Goal: Task Accomplishment & Management: Use online tool/utility

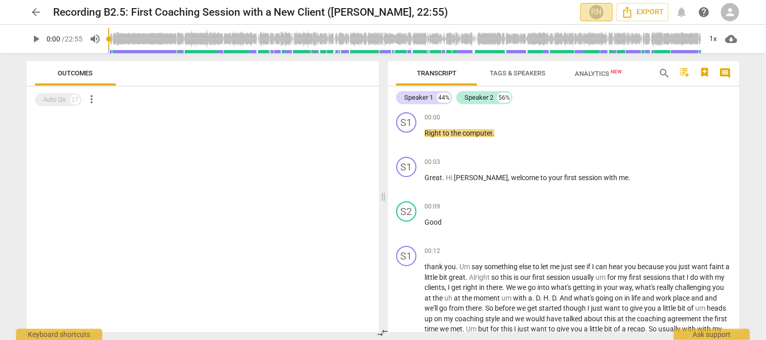
click at [592, 9] on div "RN" at bounding box center [596, 12] width 15 height 15
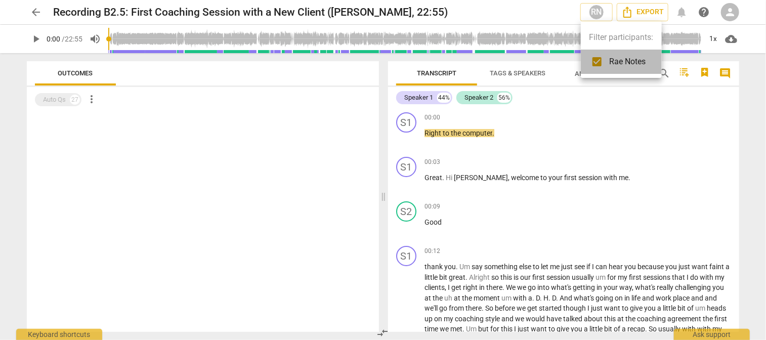
click at [617, 58] on span "Rae Notes" at bounding box center [627, 62] width 36 height 12
checkbox input "true"
click at [36, 13] on div at bounding box center [383, 170] width 766 height 340
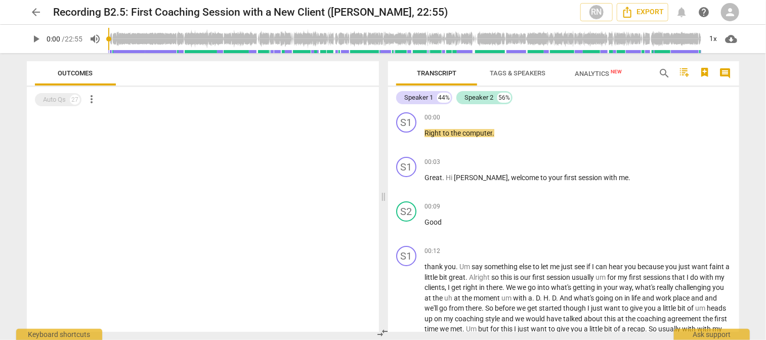
click at [36, 8] on span "arrow_back" at bounding box center [36, 12] width 12 height 12
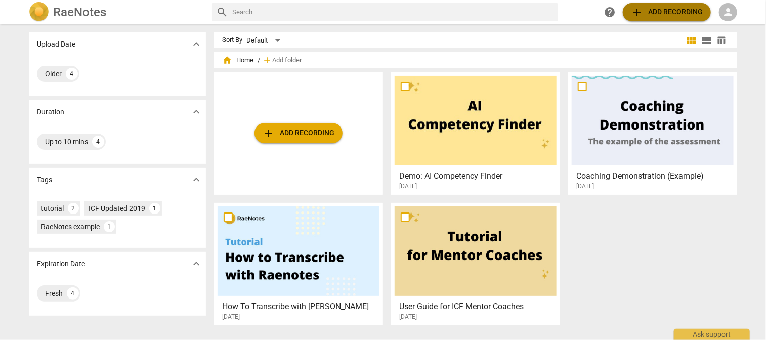
click at [649, 10] on span "add Add recording" at bounding box center [667, 12] width 72 height 12
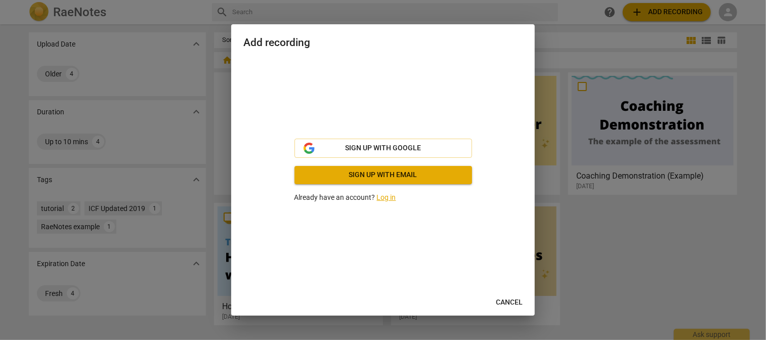
click at [381, 196] on link "Log in" at bounding box center [386, 197] width 19 height 8
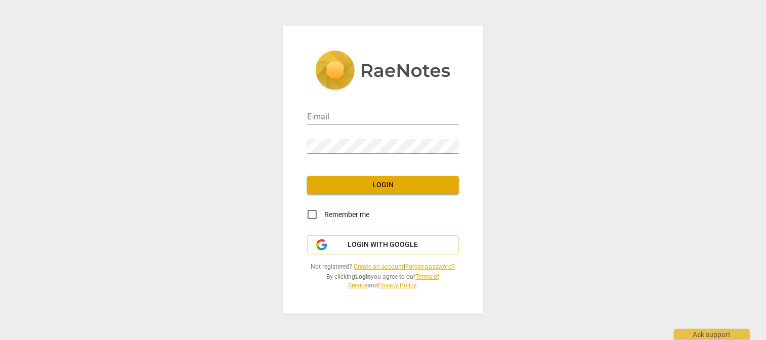
click at [340, 107] on div "E-mail" at bounding box center [383, 113] width 152 height 23
click at [340, 118] on input "email" at bounding box center [383, 117] width 152 height 15
type input "[EMAIL_ADDRESS][DOMAIN_NAME]"
click at [310, 213] on input "Remember me" at bounding box center [312, 214] width 24 height 24
checkbox input "true"
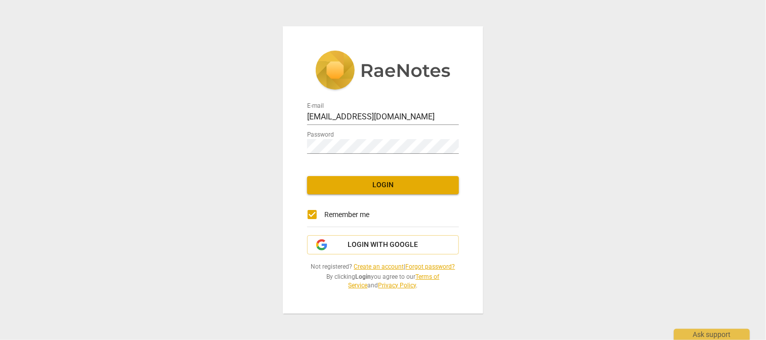
click at [366, 184] on span "Login" at bounding box center [383, 185] width 136 height 10
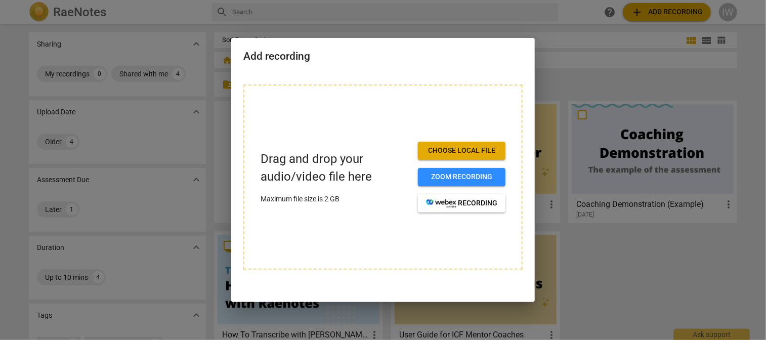
click at [430, 147] on span "Choose local file" at bounding box center [461, 151] width 71 height 10
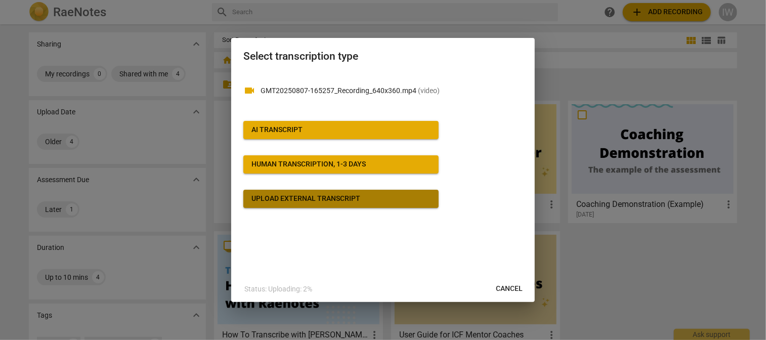
click at [325, 197] on div "Upload external transcript" at bounding box center [305, 199] width 109 height 10
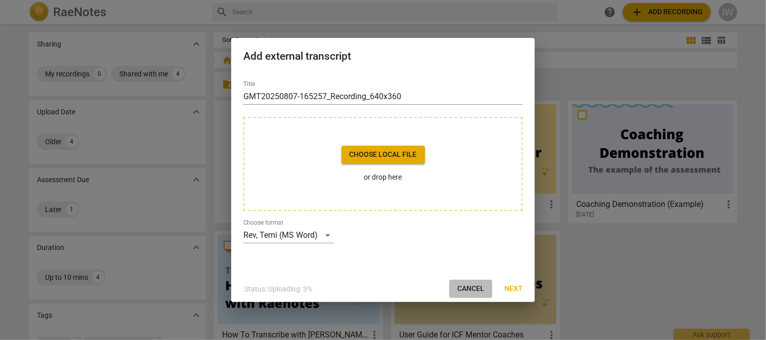
click at [465, 284] on span "Cancel" at bounding box center [470, 289] width 27 height 10
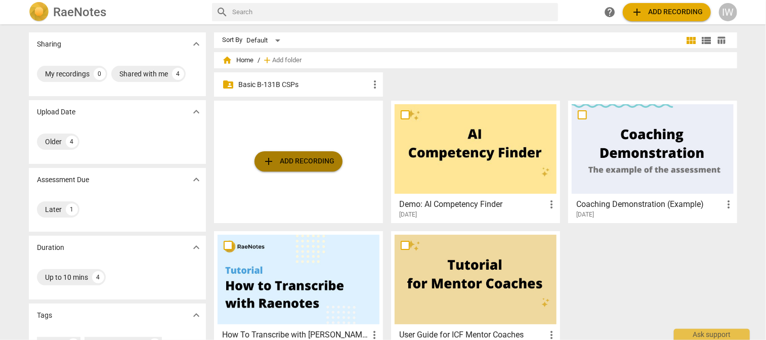
click at [289, 156] on span "add Add recording" at bounding box center [298, 161] width 72 height 12
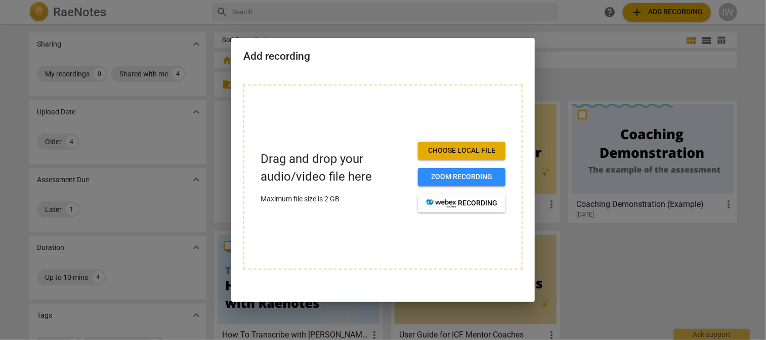
click at [441, 151] on span "Choose local file" at bounding box center [461, 151] width 71 height 10
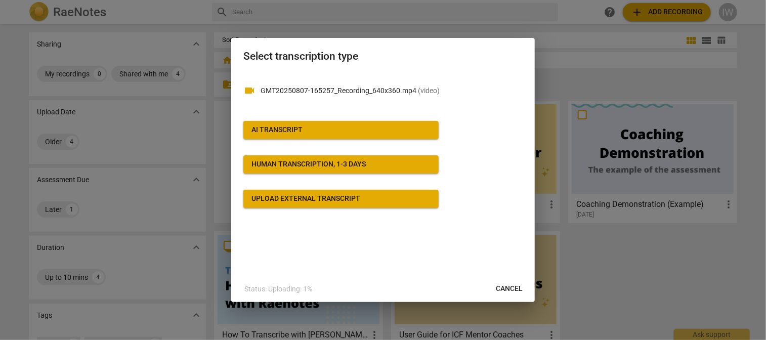
click at [277, 131] on div "AI Transcript" at bounding box center [276, 130] width 51 height 10
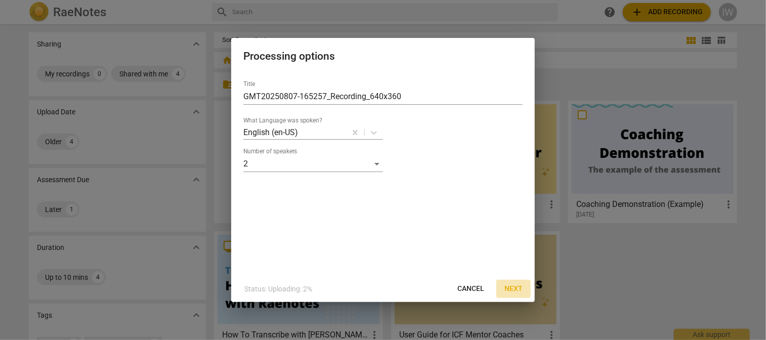
click at [511, 288] on span "Next" at bounding box center [513, 289] width 18 height 10
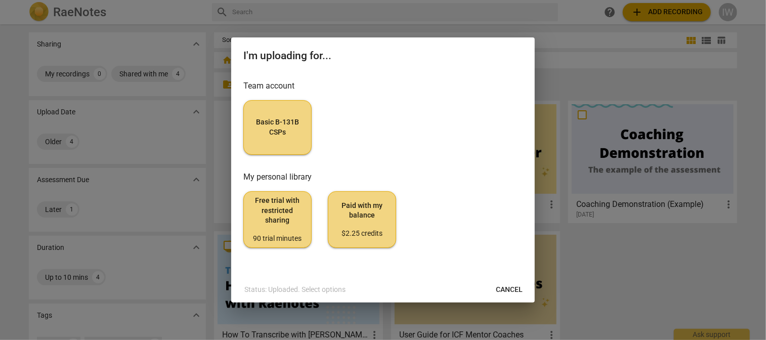
click at [281, 121] on span "Basic B-131B CSPs" at bounding box center [277, 127] width 51 height 20
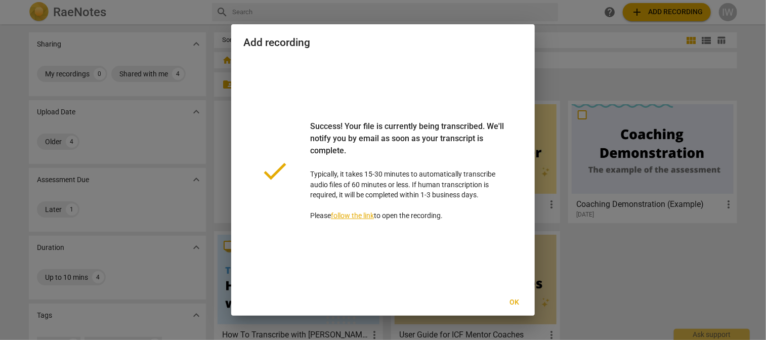
click at [348, 214] on link "follow the link" at bounding box center [352, 215] width 43 height 8
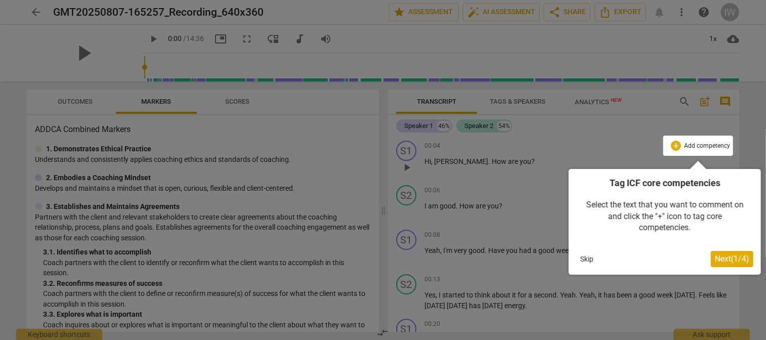
click at [719, 255] on span "Next ( 1 / 4 )" at bounding box center [732, 259] width 34 height 10
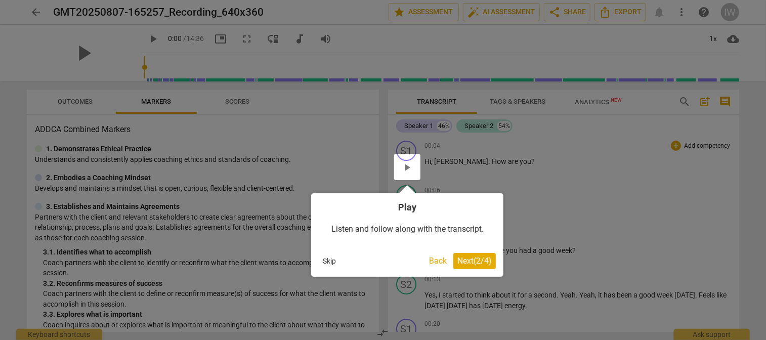
click at [461, 258] on span "Next ( 2 / 4 )" at bounding box center [474, 261] width 34 height 10
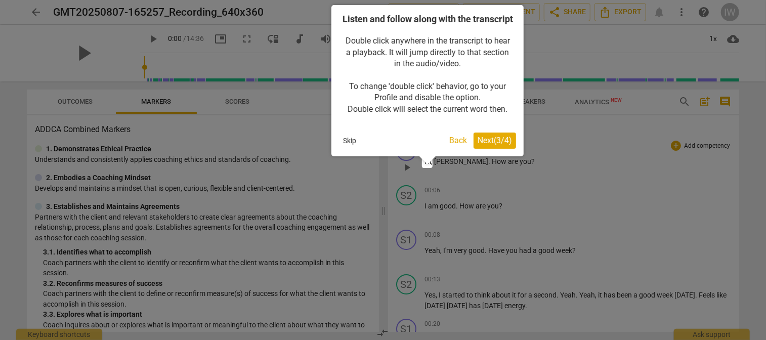
click at [495, 145] on span "Next ( 3 / 4 )" at bounding box center [494, 141] width 34 height 10
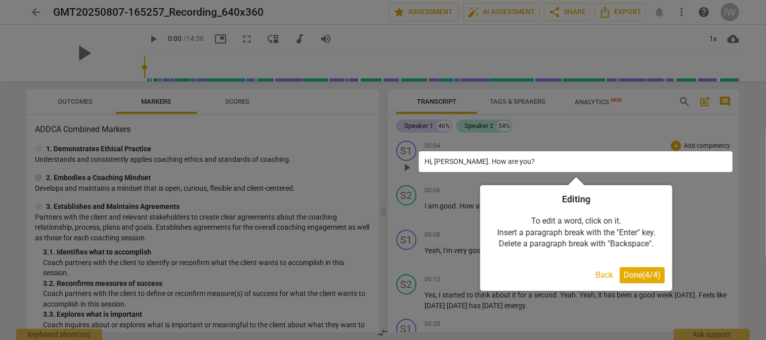
click at [640, 275] on span "Done ( 4 / 4 )" at bounding box center [642, 275] width 37 height 10
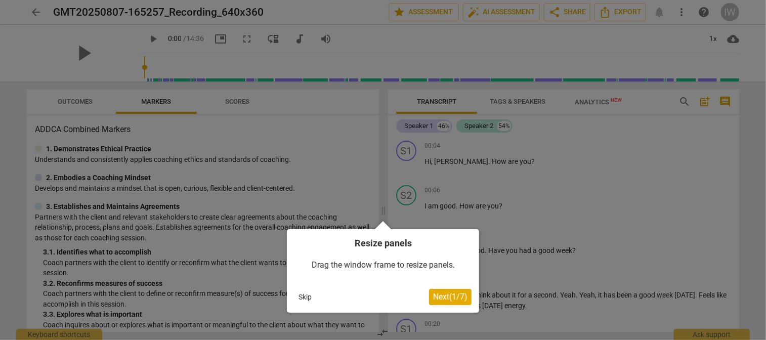
click at [463, 295] on span "Next ( 1 / 7 )" at bounding box center [450, 297] width 34 height 10
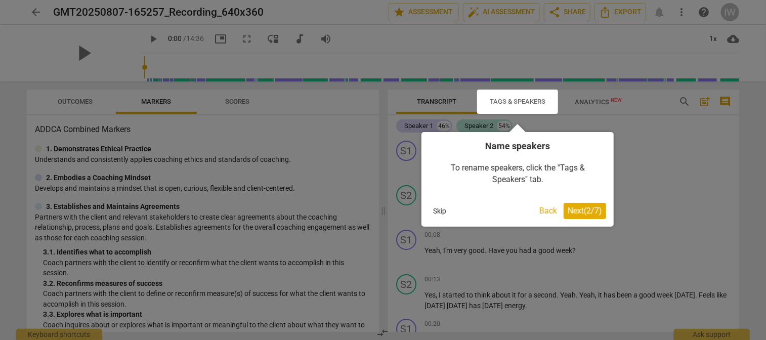
click at [581, 208] on span "Next ( 2 / 7 )" at bounding box center [584, 211] width 34 height 10
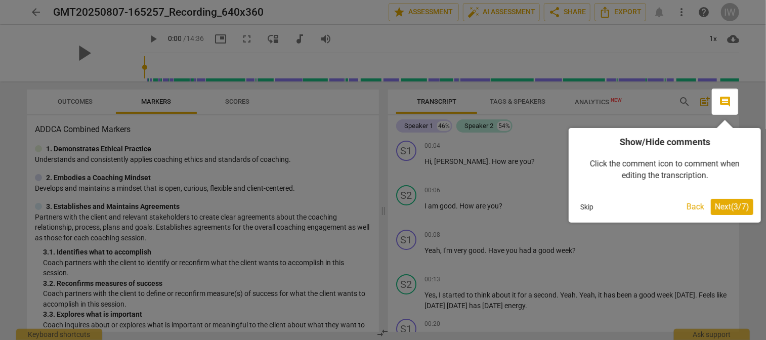
click at [720, 206] on span "Next ( 3 / 7 )" at bounding box center [732, 207] width 34 height 10
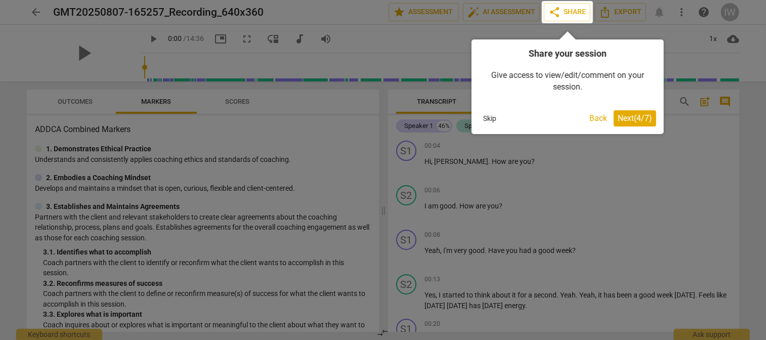
click at [632, 118] on span "Next ( 4 / 7 )" at bounding box center [634, 118] width 34 height 10
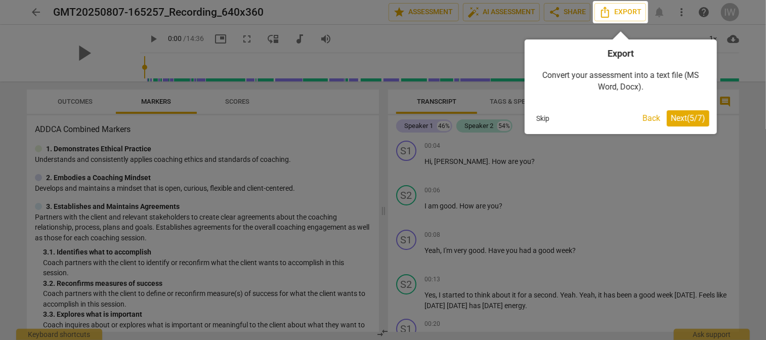
click at [677, 114] on span "Next ( 5 / 7 )" at bounding box center [688, 118] width 34 height 10
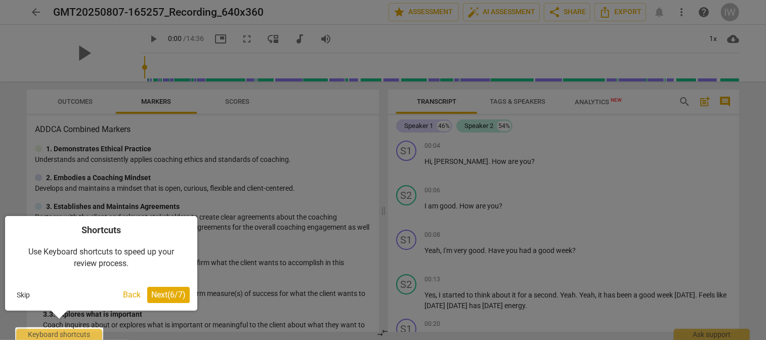
click at [155, 293] on span "Next ( 6 / 7 )" at bounding box center [168, 295] width 34 height 10
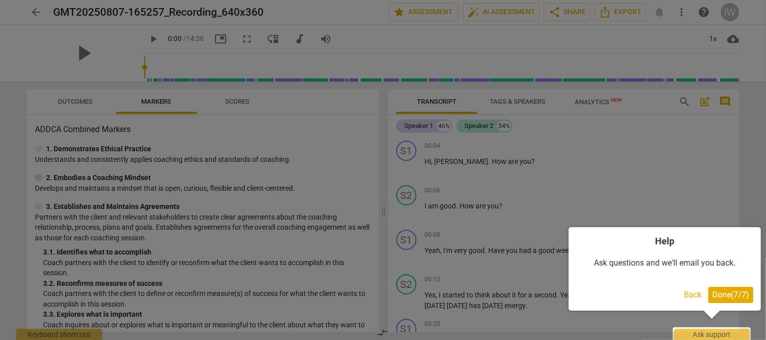
click at [720, 293] on span "Done ( 7 / 7 )" at bounding box center [730, 295] width 37 height 10
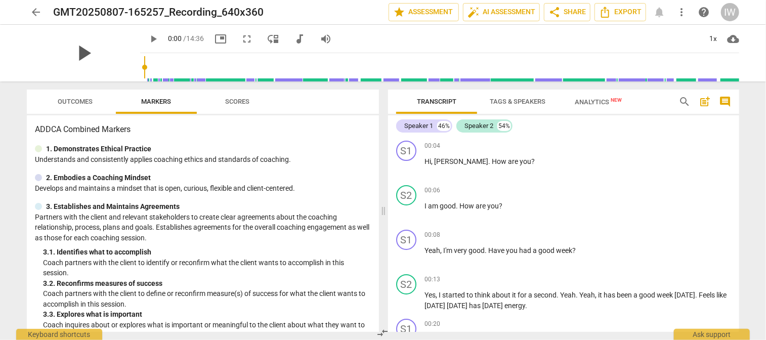
click at [77, 56] on span "play_arrow" at bounding box center [83, 53] width 26 height 26
drag, startPoint x: 135, startPoint y: 93, endPoint x: 277, endPoint y: 121, distance: 145.0
click at [277, 121] on div "Outcomes Markers Scores ADDCA Combined Markers 1. Demonstrates Ethical Practice…" at bounding box center [203, 211] width 352 height 242
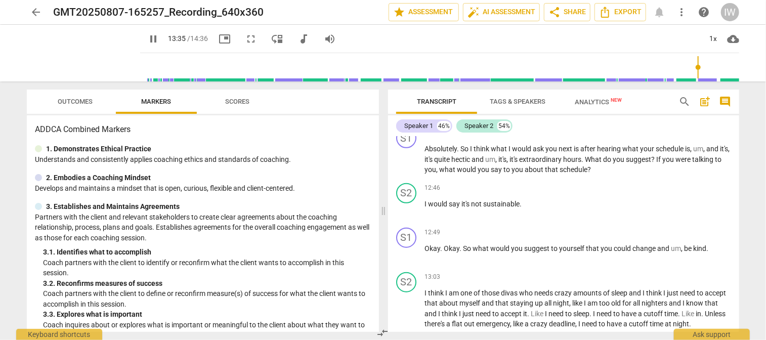
scroll to position [2508, 0]
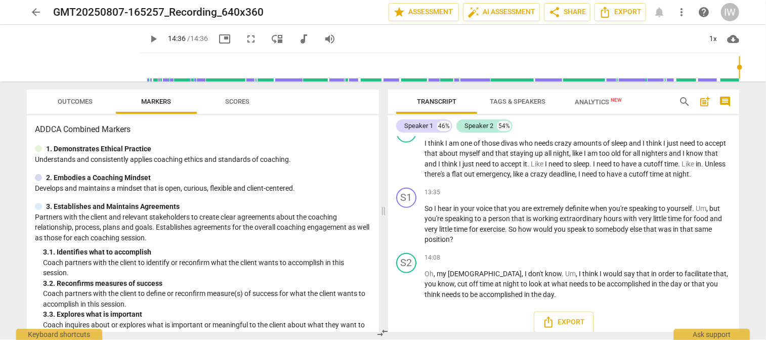
type input "876"
